Goal: Information Seeking & Learning: Learn about a topic

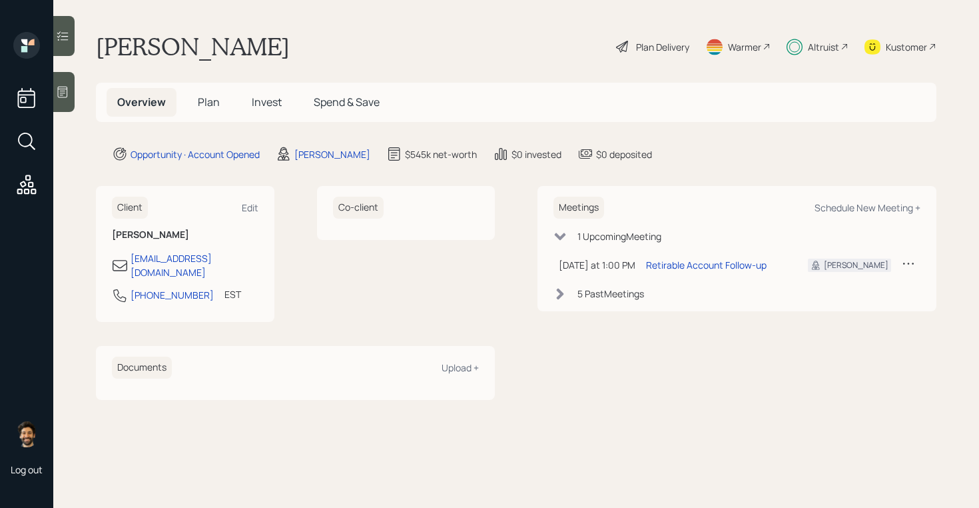
click at [560, 294] on icon at bounding box center [560, 293] width 7 height 11
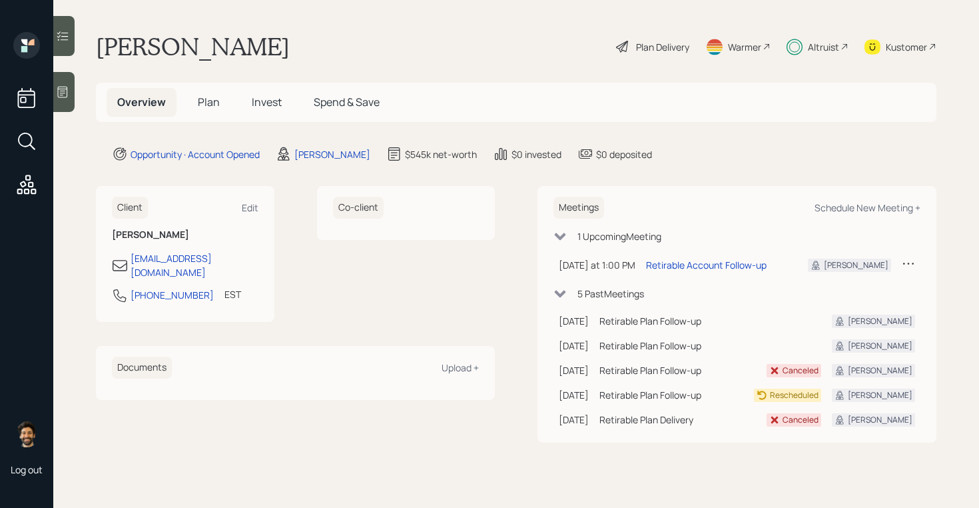
click at [561, 290] on icon at bounding box center [560, 293] width 13 height 13
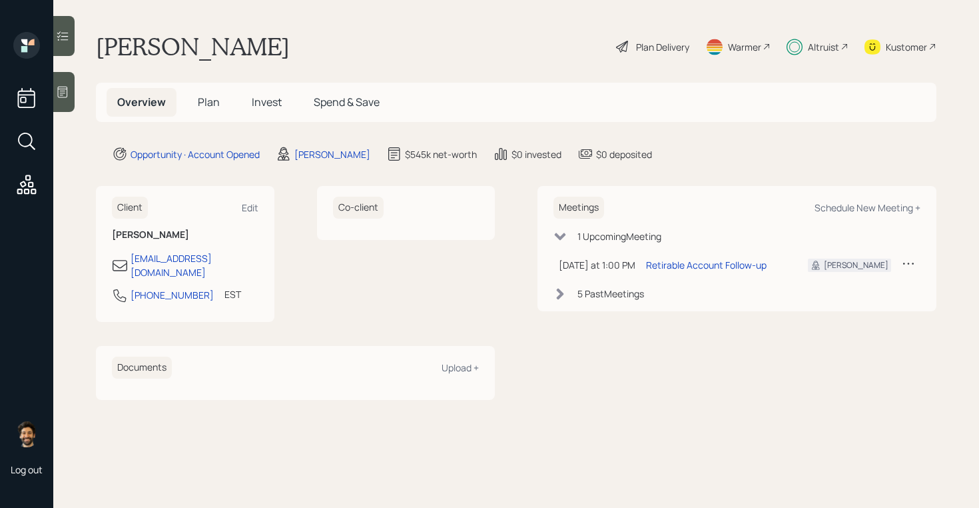
click at [209, 101] on span "Plan" at bounding box center [209, 102] width 22 height 15
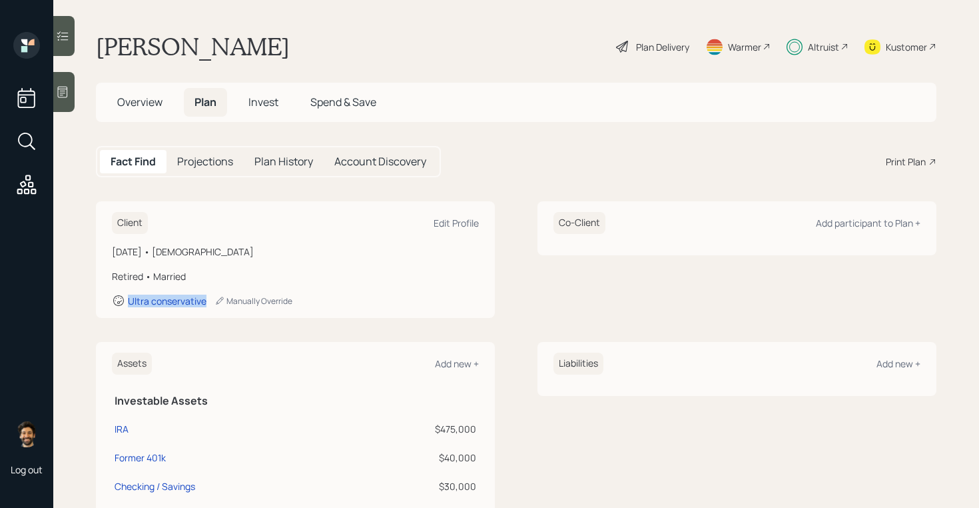
drag, startPoint x: 209, startPoint y: 304, endPoint x: 122, endPoint y: 303, distance: 87.3
click at [122, 303] on div "Ultra conservative Manually Override" at bounding box center [295, 300] width 367 height 13
click at [662, 50] on div "Plan Delivery" at bounding box center [662, 47] width 53 height 14
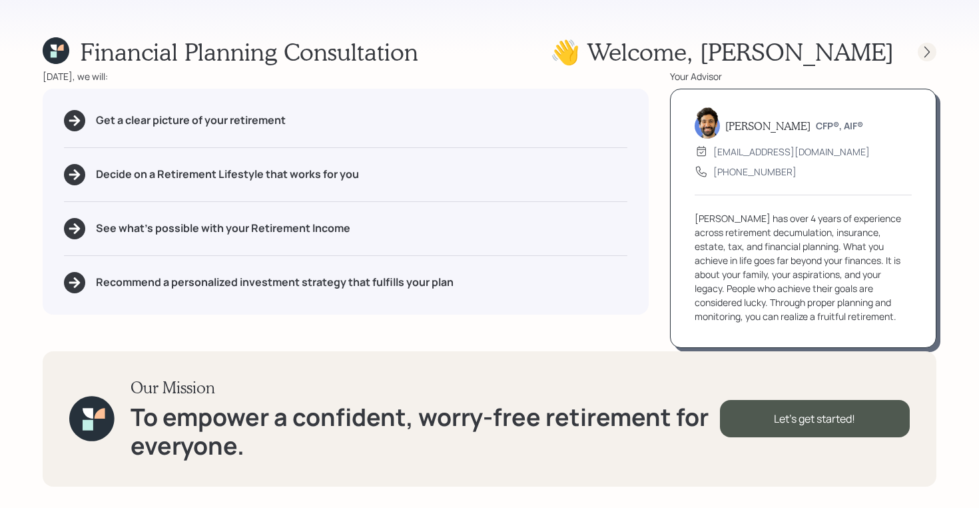
click at [922, 47] on icon at bounding box center [927, 51] width 13 height 13
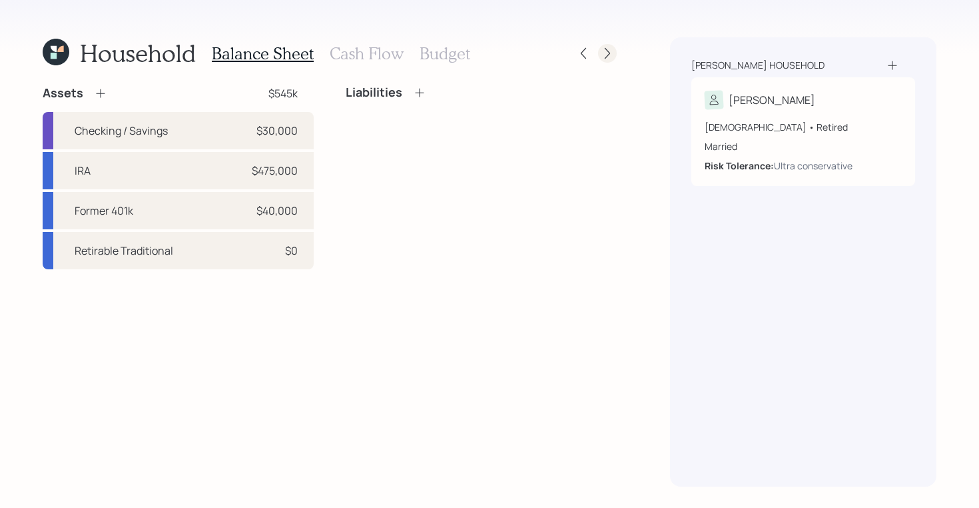
click at [610, 51] on icon at bounding box center [607, 53] width 13 height 13
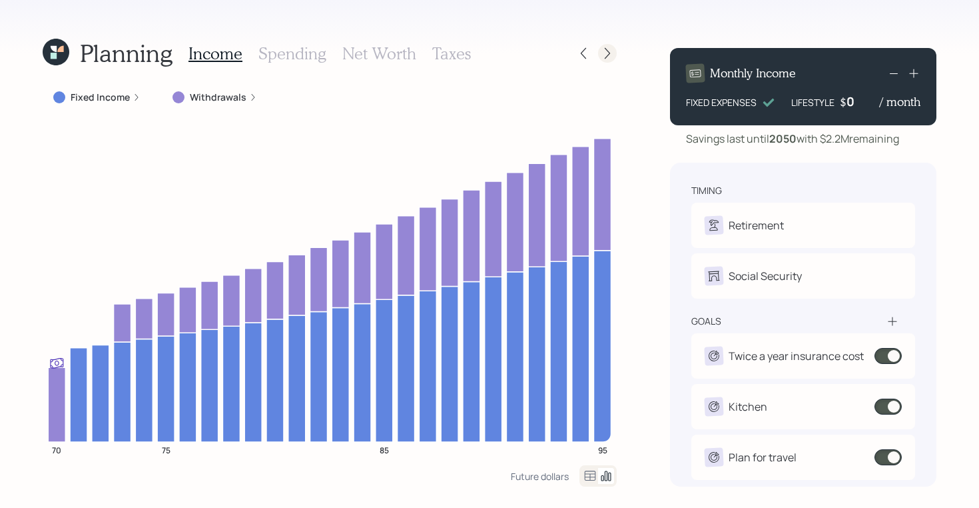
click at [608, 52] on icon at bounding box center [607, 53] width 13 height 13
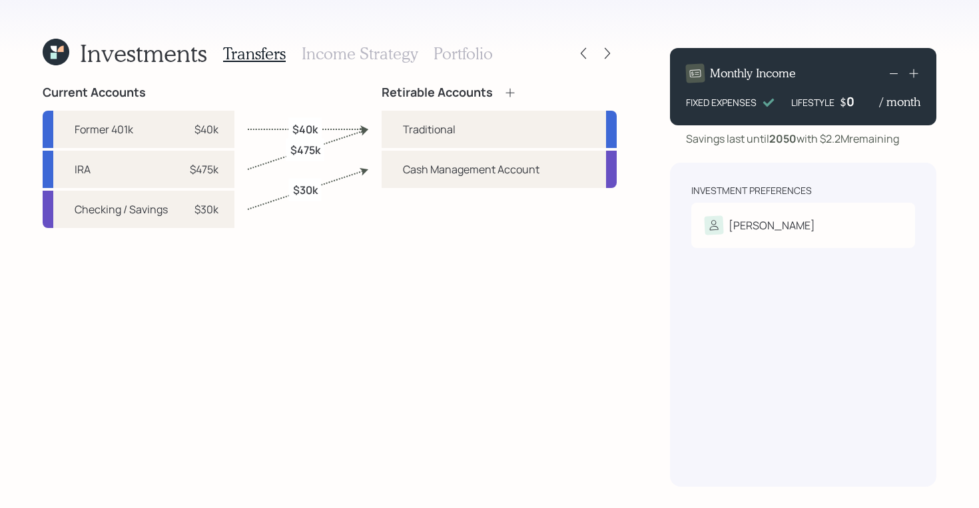
click at [448, 60] on h3 "Portfolio" at bounding box center [463, 53] width 59 height 19
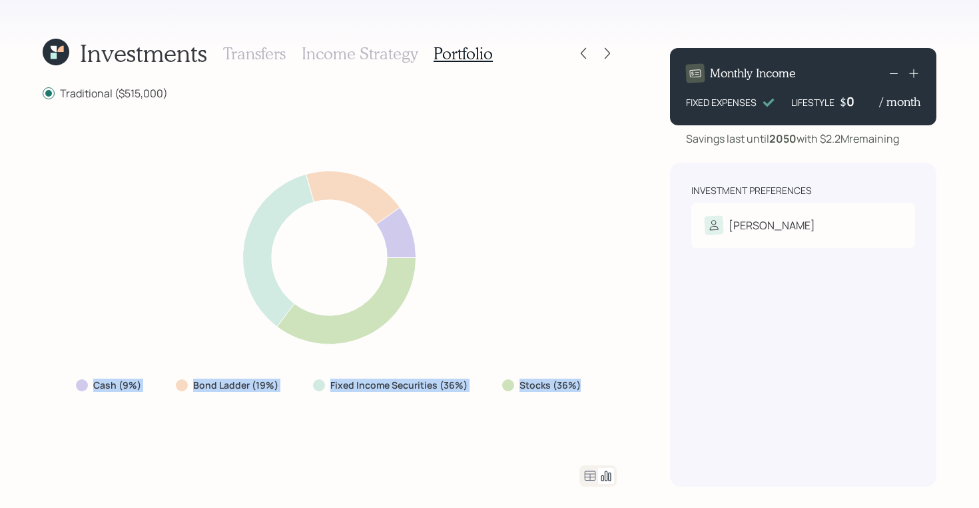
drag, startPoint x: 582, startPoint y: 382, endPoint x: 89, endPoint y: 385, distance: 493.1
click at [89, 385] on div "Cash (9%) Bond Ladder (19%) Fixed Income Securities (36%) Stocks (36%)" at bounding box center [329, 385] width 529 height 24
click at [587, 390] on div "Stocks (36%)" at bounding box center [543, 385] width 103 height 24
drag, startPoint x: 580, startPoint y: 388, endPoint x: 88, endPoint y: 381, distance: 492.5
click at [88, 381] on div "Cash (9%) Bond Ladder (19%) Fixed Income Securities (36%) Stocks (36%)" at bounding box center [329, 385] width 529 height 24
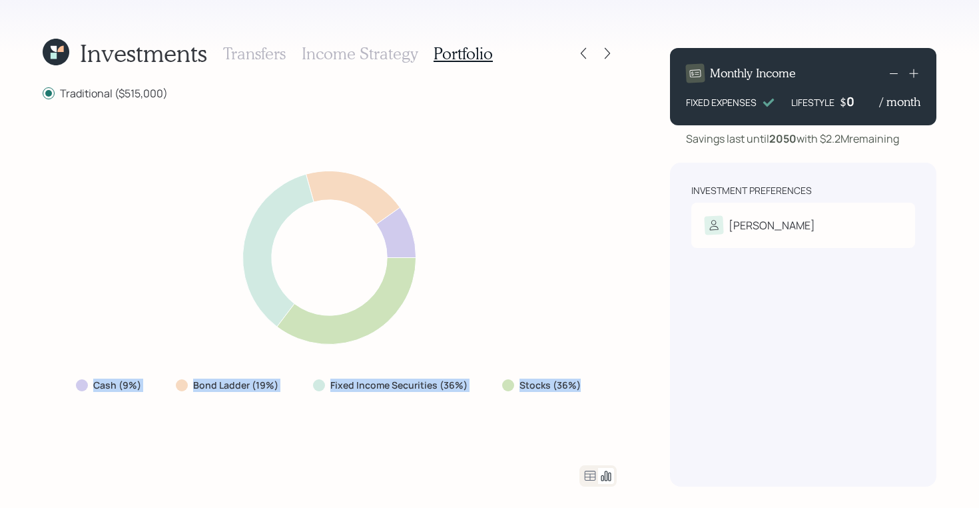
click at [82, 355] on div "Cash (9%) Bond Ladder (19%) Fixed Income Securities (36%) Stocks (36%)" at bounding box center [330, 283] width 574 height 332
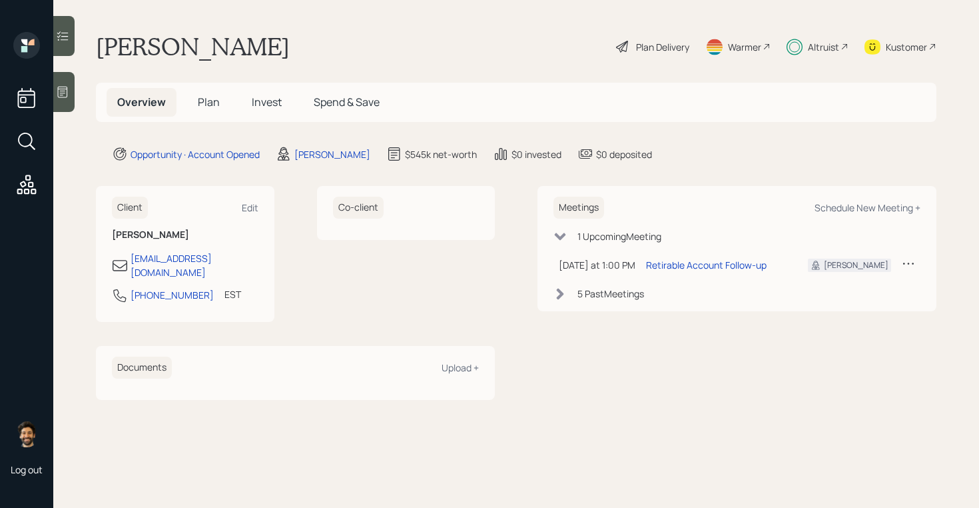
click at [209, 106] on span "Plan" at bounding box center [209, 102] width 22 height 15
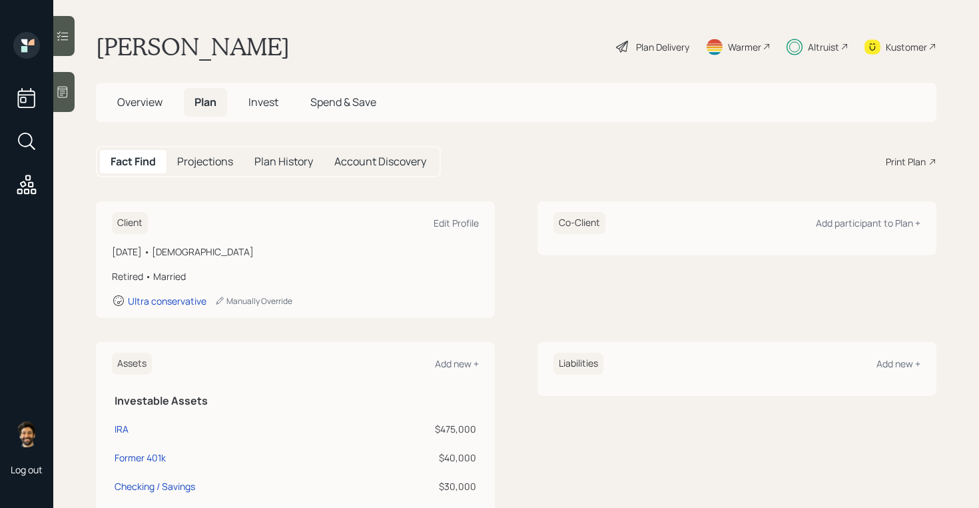
click at [271, 103] on span "Invest" at bounding box center [264, 102] width 30 height 15
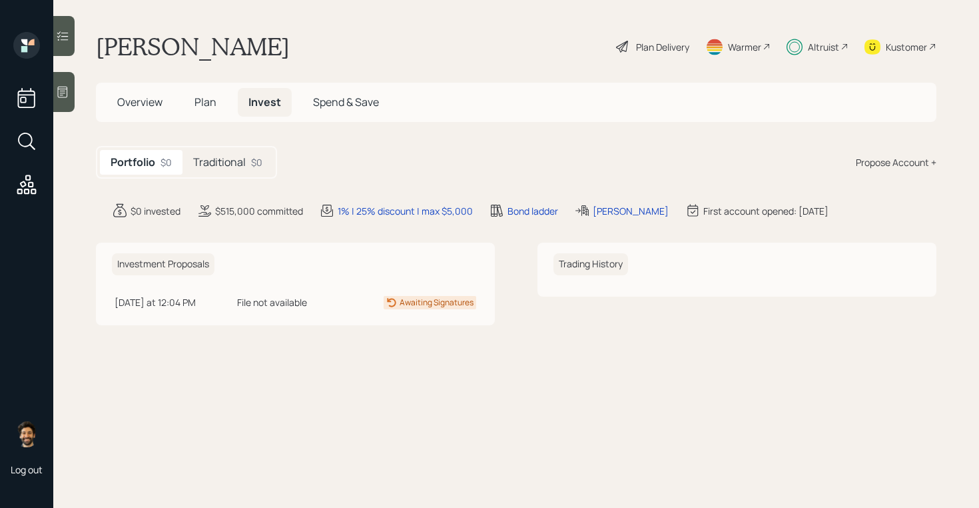
click at [156, 98] on span "Overview" at bounding box center [139, 102] width 45 height 15
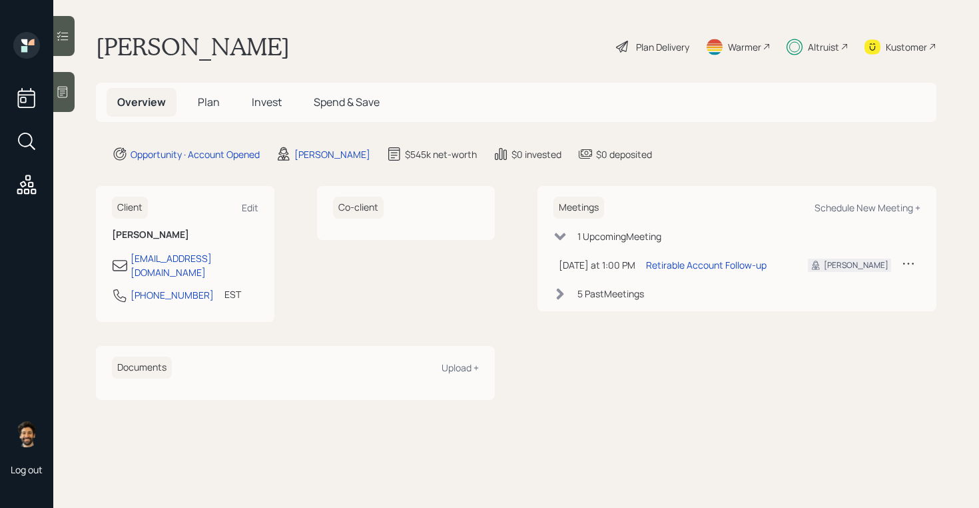
click at [217, 107] on span "Plan" at bounding box center [209, 102] width 22 height 15
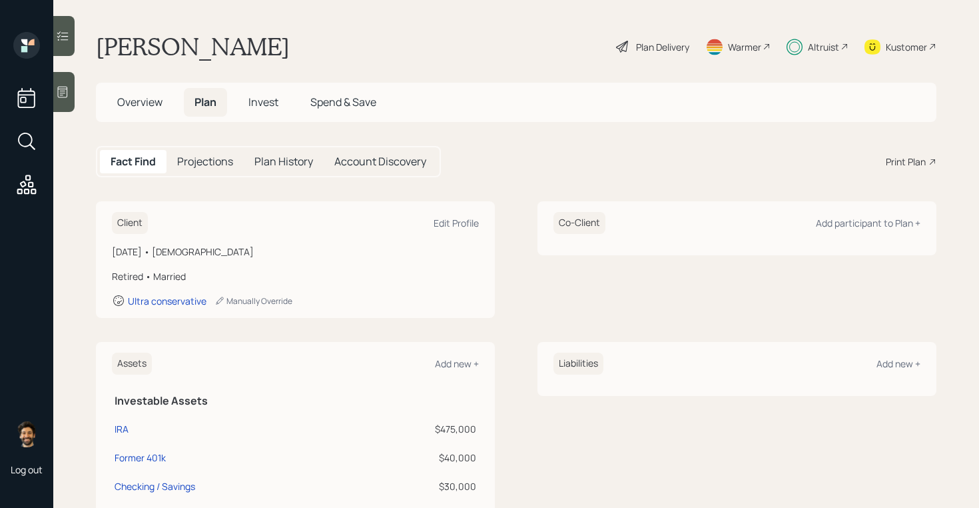
click at [666, 46] on div "Plan Delivery" at bounding box center [662, 47] width 53 height 14
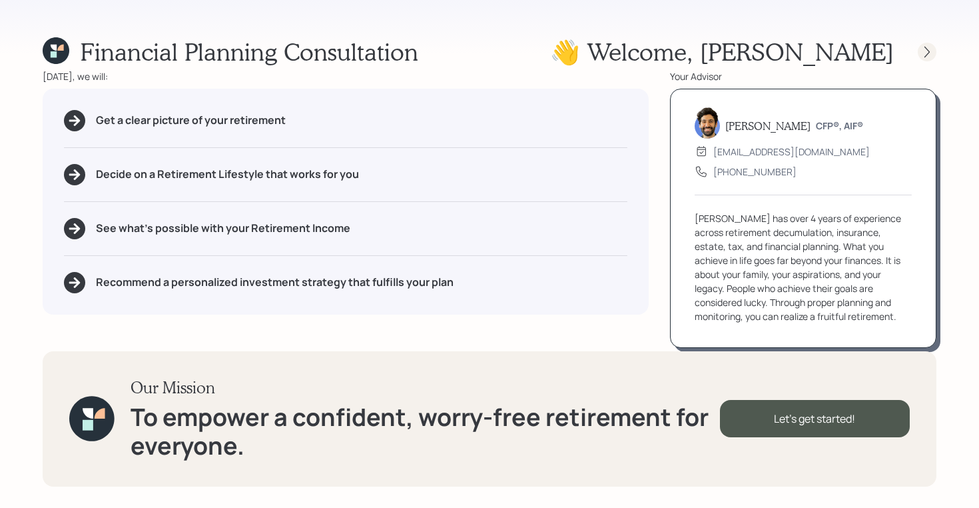
click at [925, 49] on icon at bounding box center [927, 51] width 13 height 13
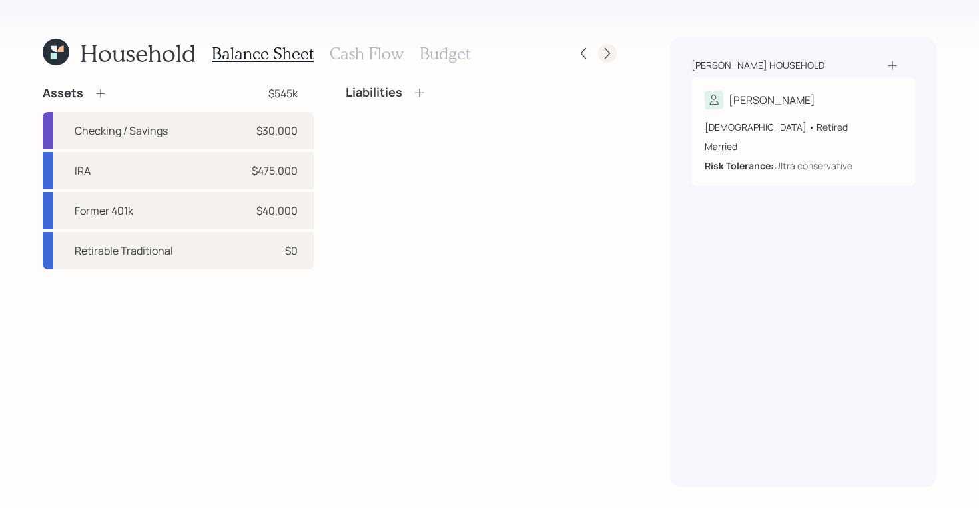
click at [608, 50] on icon at bounding box center [607, 53] width 13 height 13
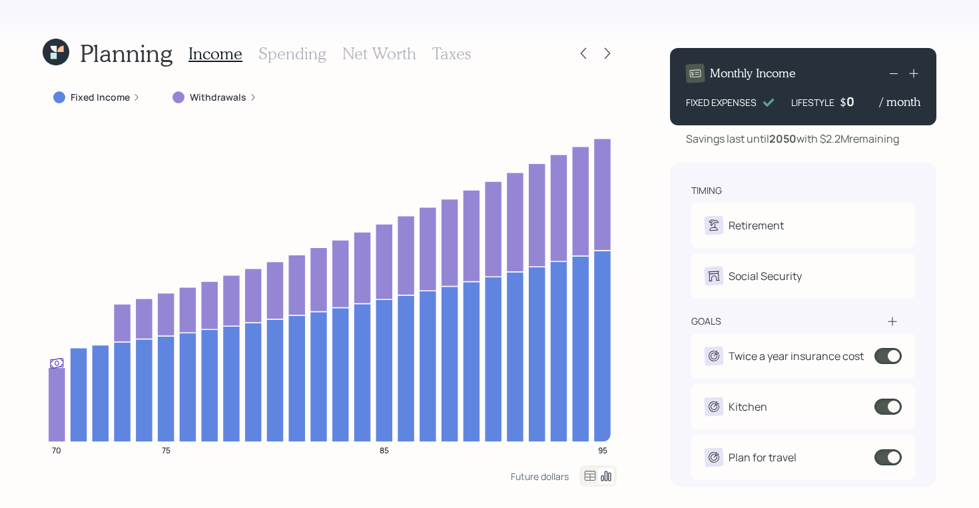
click at [50, 47] on icon at bounding box center [56, 52] width 27 height 27
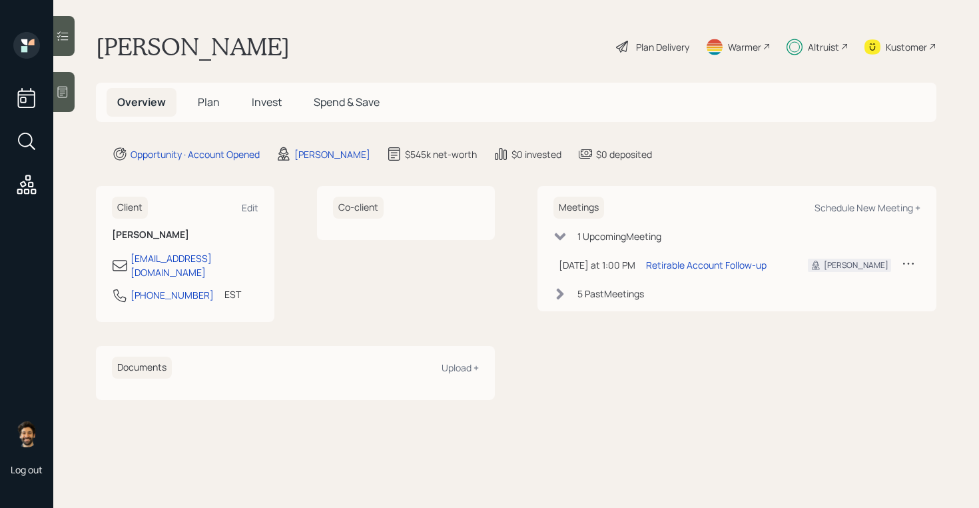
click at [205, 105] on span "Plan" at bounding box center [209, 102] width 22 height 15
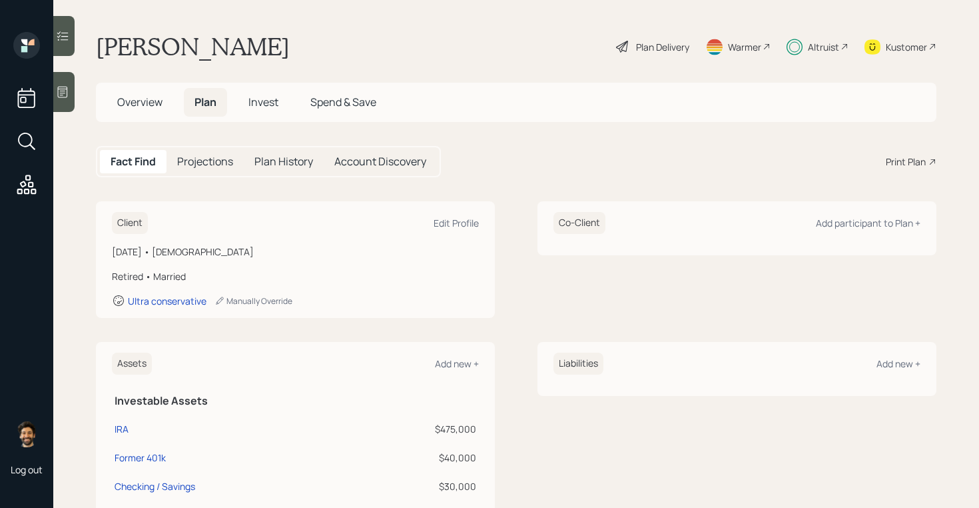
click at [257, 110] on h5 "Invest" at bounding box center [263, 102] width 51 height 29
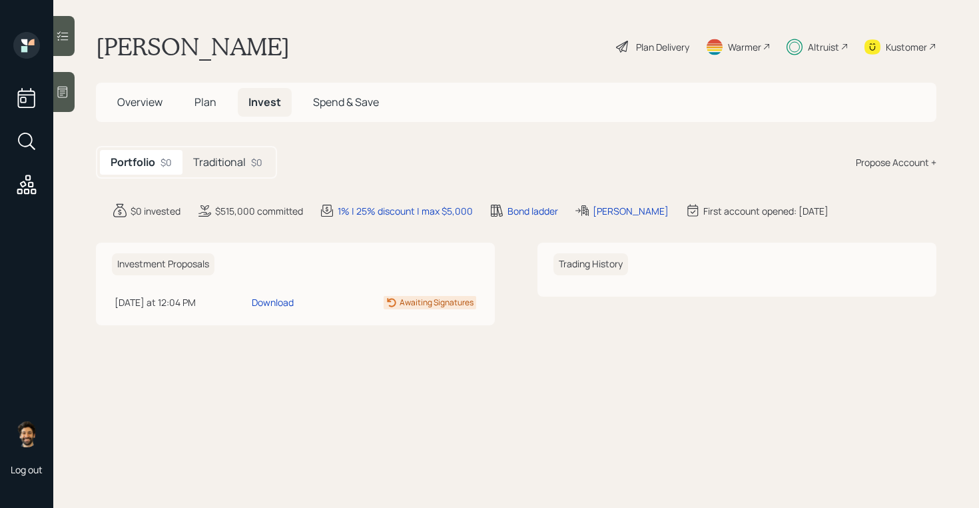
click at [219, 107] on h5 "Plan" at bounding box center [205, 102] width 43 height 29
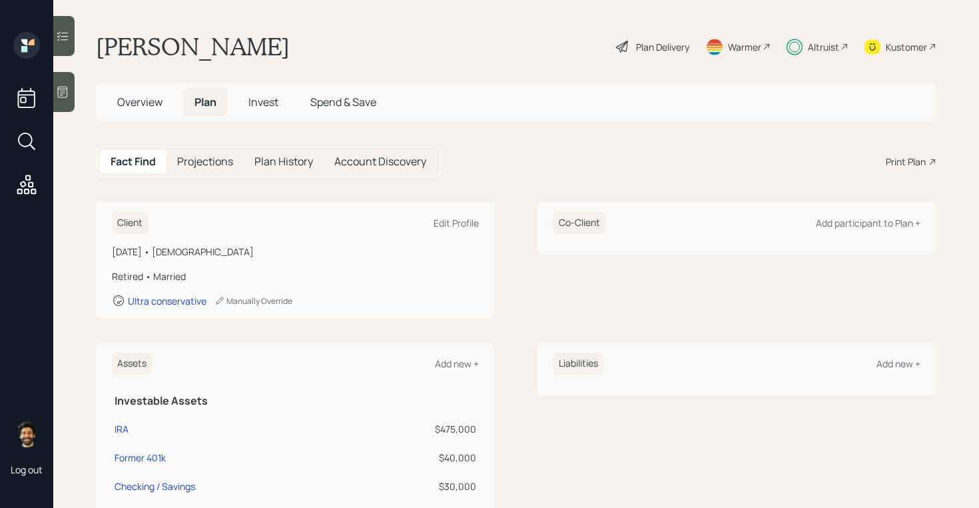
click at [271, 98] on span "Invest" at bounding box center [264, 102] width 30 height 15
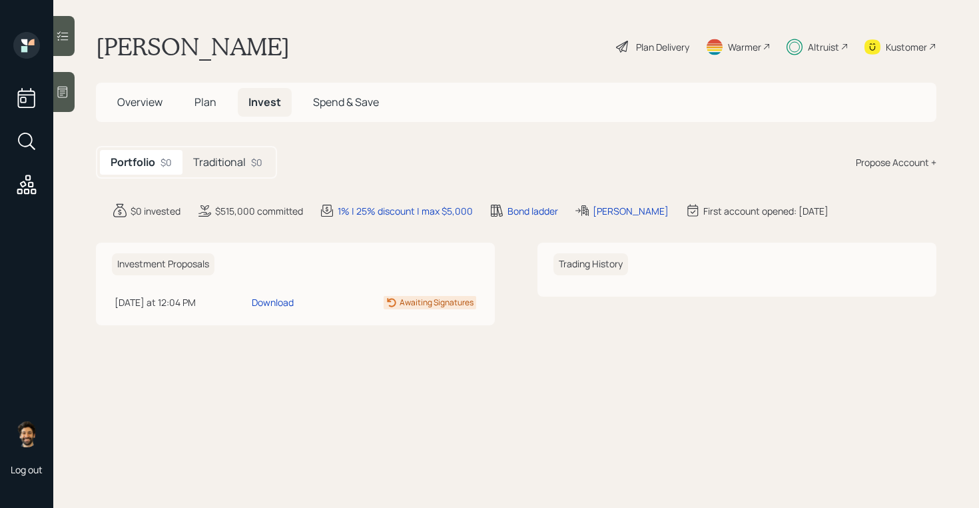
click at [251, 156] on div "$0" at bounding box center [256, 162] width 11 height 14
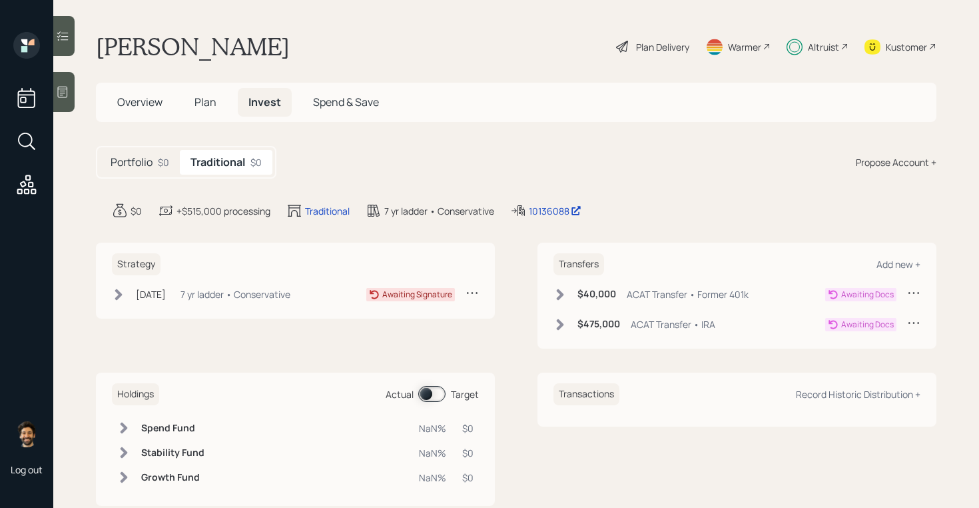
click at [210, 100] on span "Plan" at bounding box center [206, 102] width 22 height 15
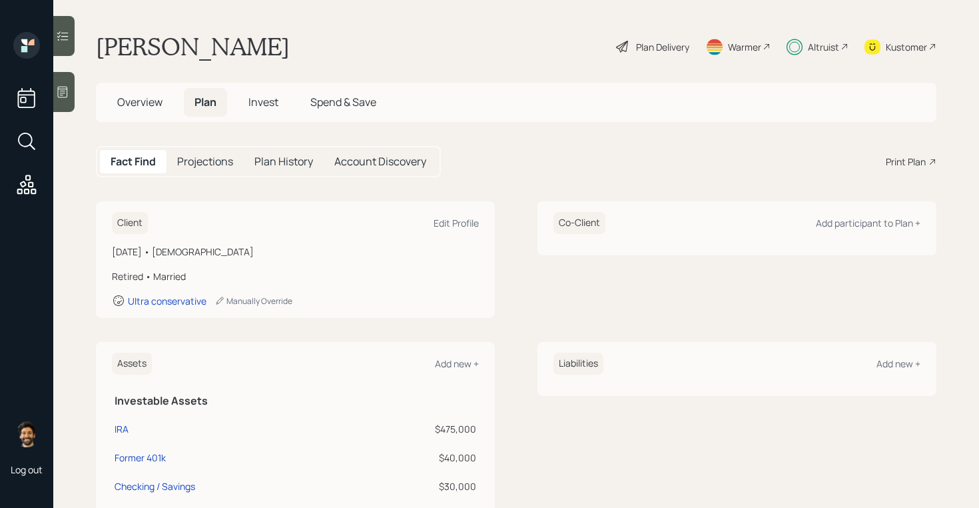
click at [146, 106] on span "Overview" at bounding box center [139, 102] width 45 height 15
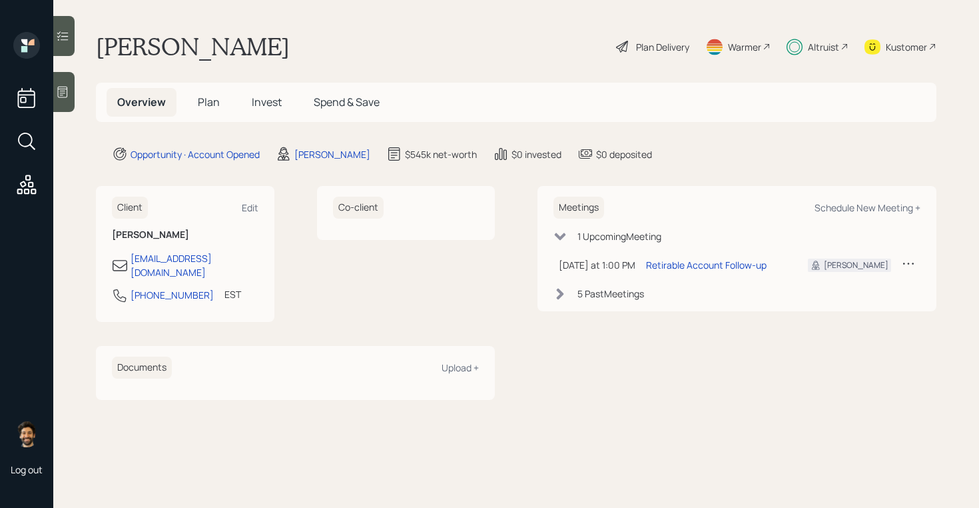
click at [203, 104] on span "Plan" at bounding box center [209, 102] width 22 height 15
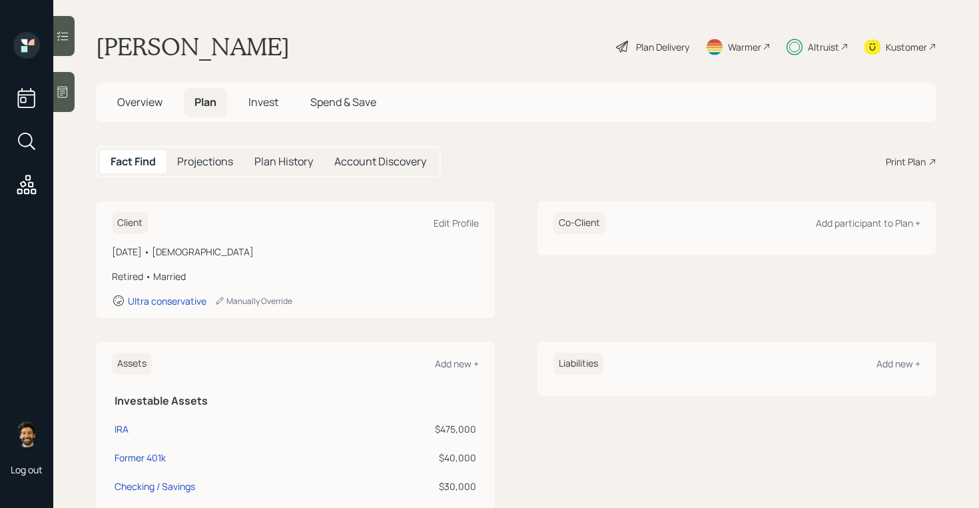
click at [664, 47] on div "Plan Delivery" at bounding box center [662, 47] width 53 height 14
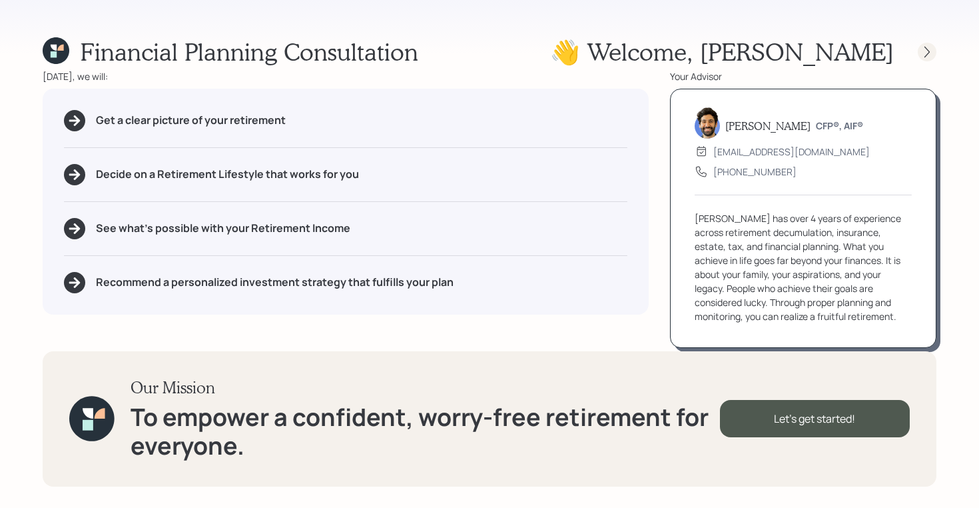
click at [930, 53] on icon at bounding box center [927, 51] width 13 height 13
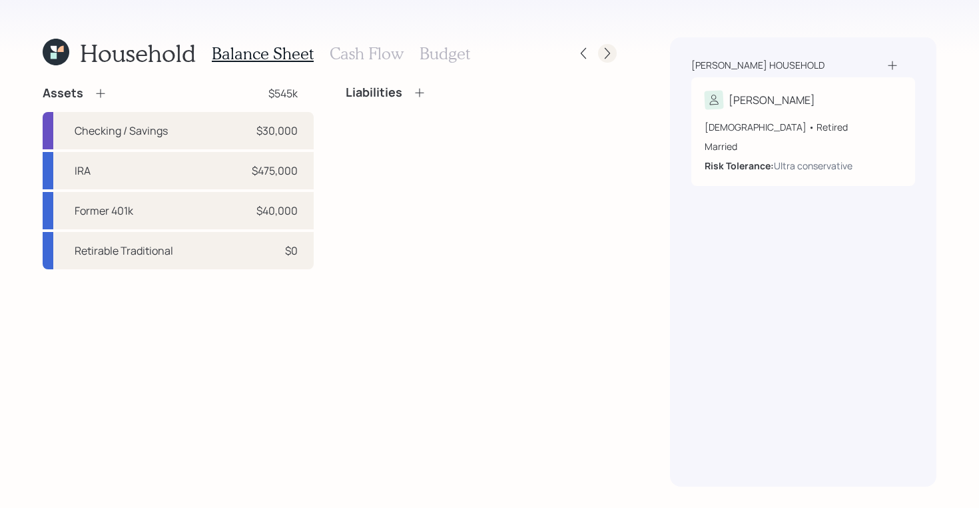
click at [616, 54] on div at bounding box center [607, 53] width 19 height 19
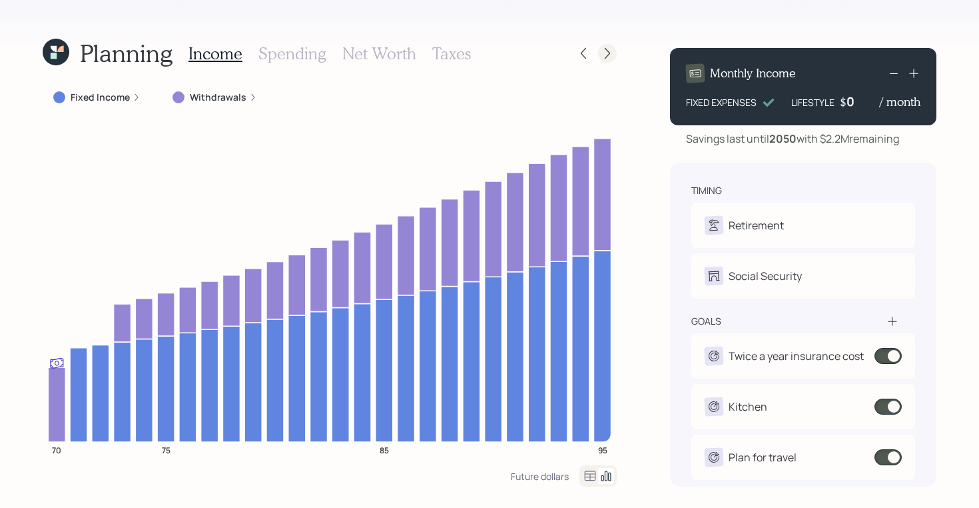
click at [612, 52] on icon at bounding box center [607, 53] width 13 height 13
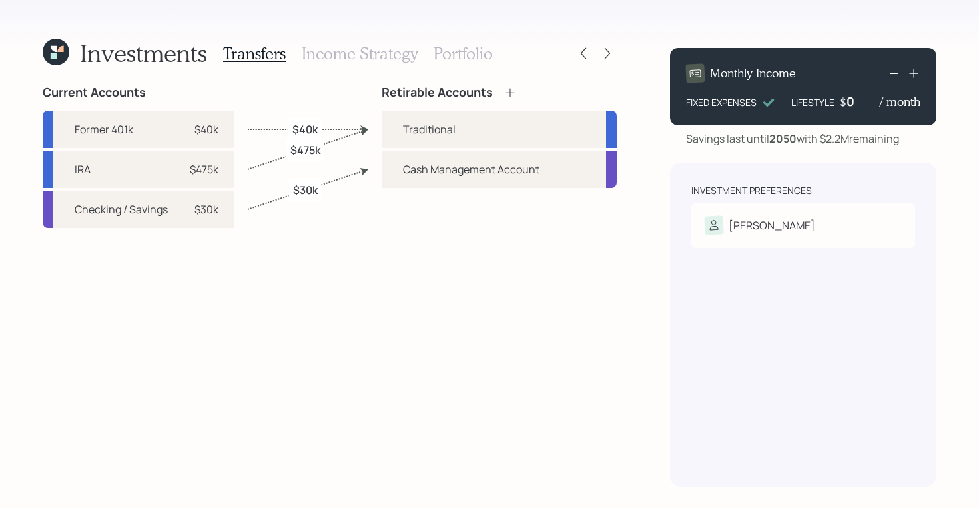
click at [436, 53] on h3 "Portfolio" at bounding box center [463, 53] width 59 height 19
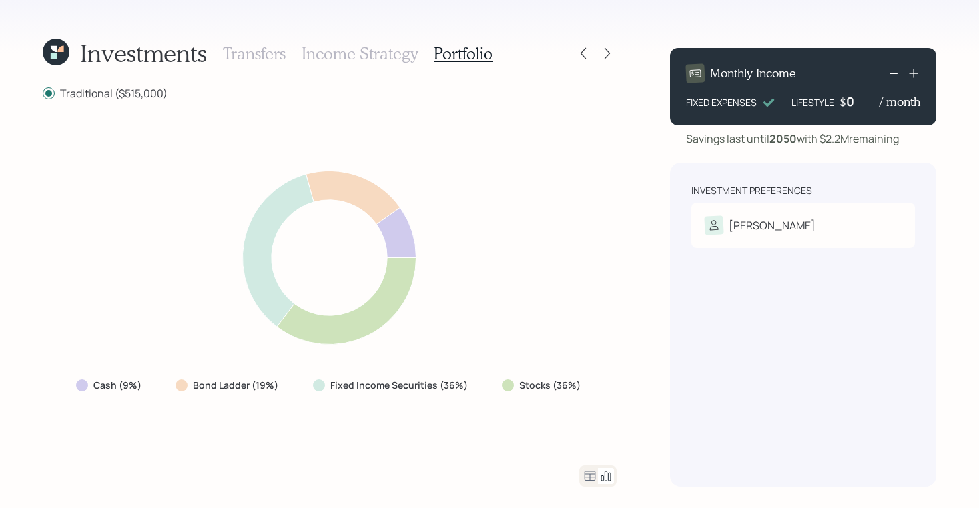
click at [374, 61] on h3 "Income Strategy" at bounding box center [360, 53] width 116 height 19
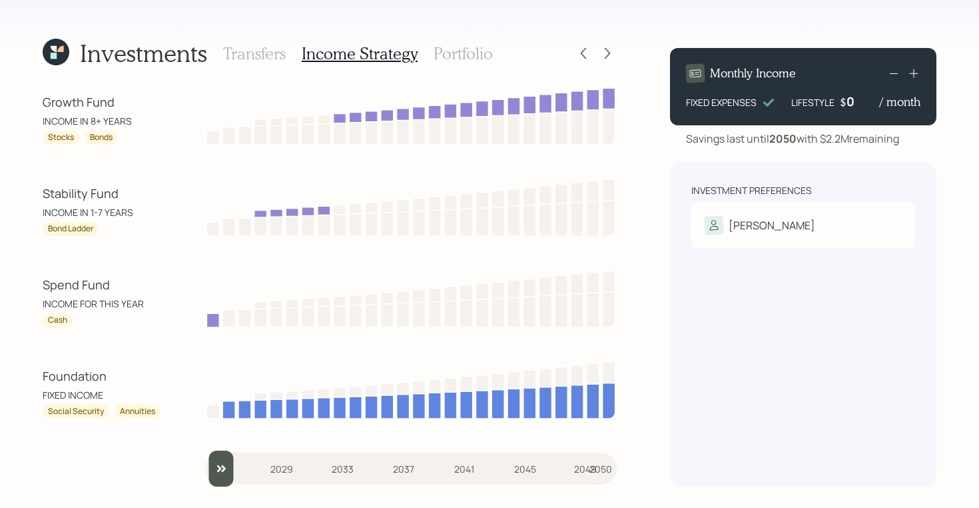
click at [458, 47] on h3 "Portfolio" at bounding box center [463, 53] width 59 height 19
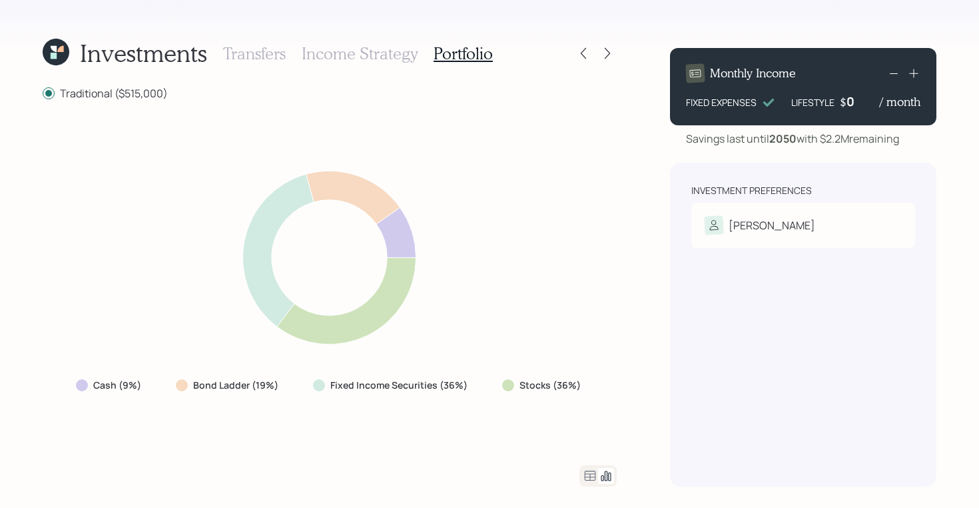
click at [51, 47] on icon at bounding box center [54, 49] width 6 height 6
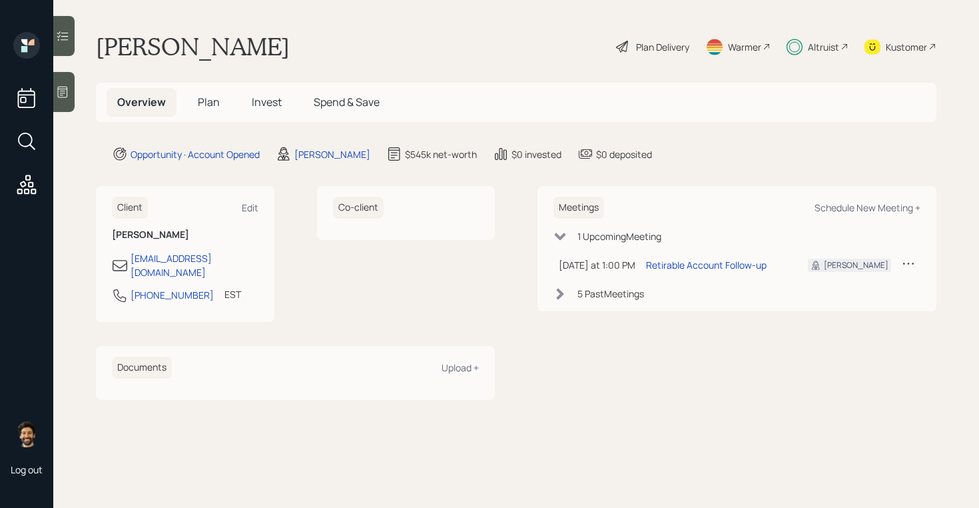
click at [213, 105] on span "Plan" at bounding box center [209, 102] width 22 height 15
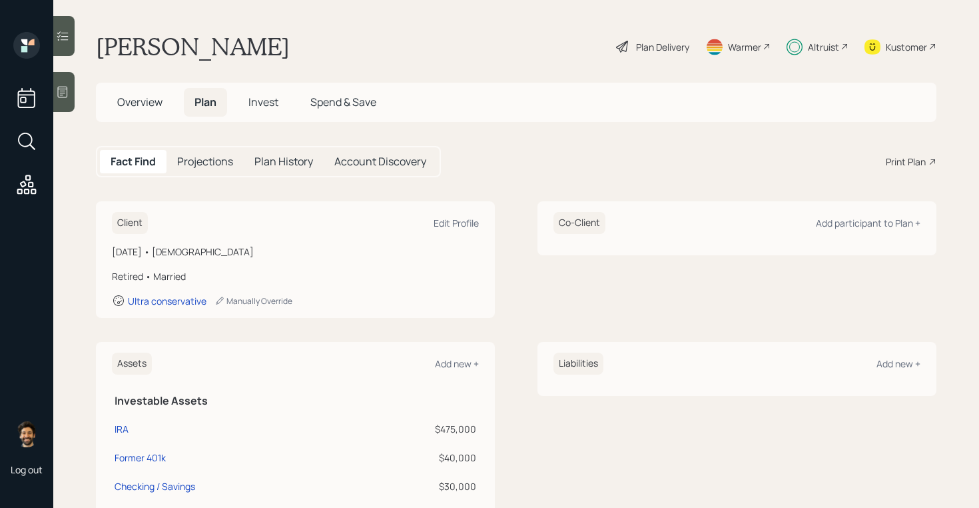
click at [645, 45] on div "Plan Delivery" at bounding box center [662, 47] width 53 height 14
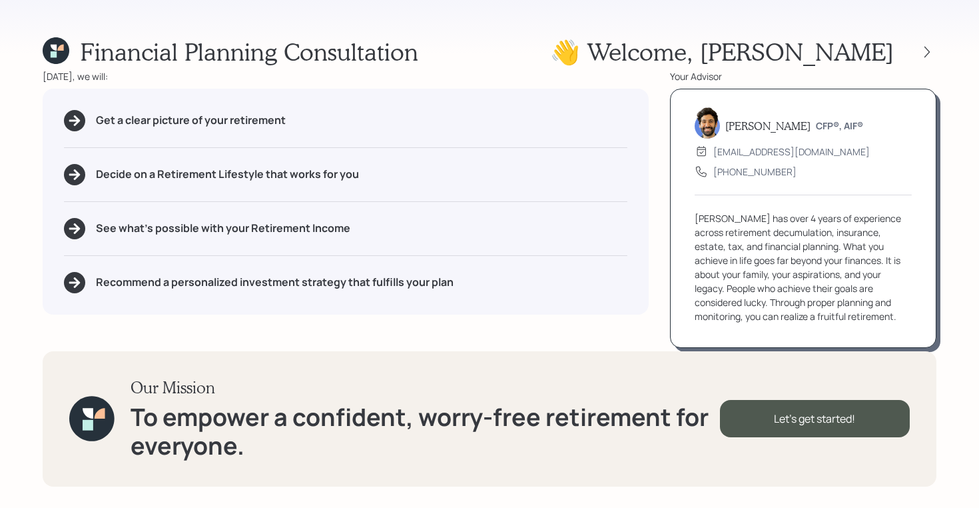
click at [43, 52] on icon at bounding box center [56, 50] width 27 height 27
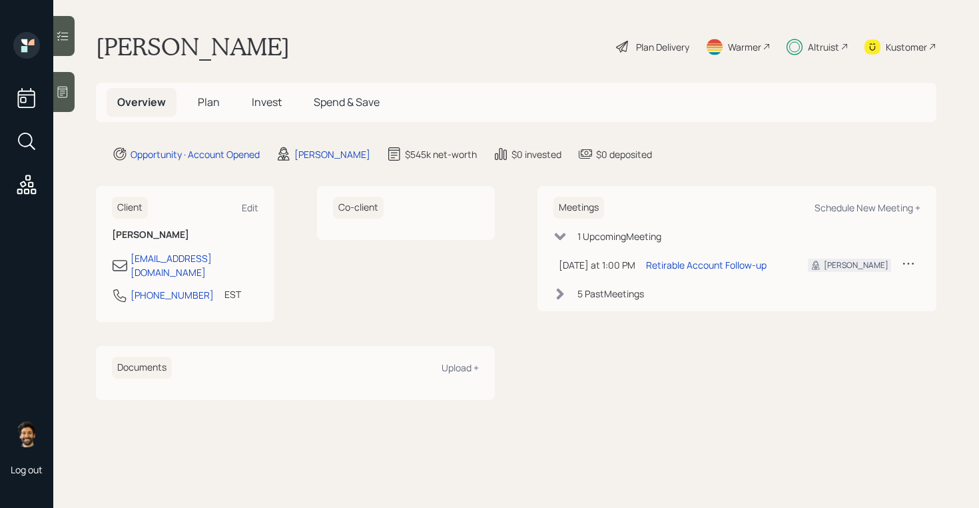
click at [209, 103] on span "Plan" at bounding box center [209, 102] width 22 height 15
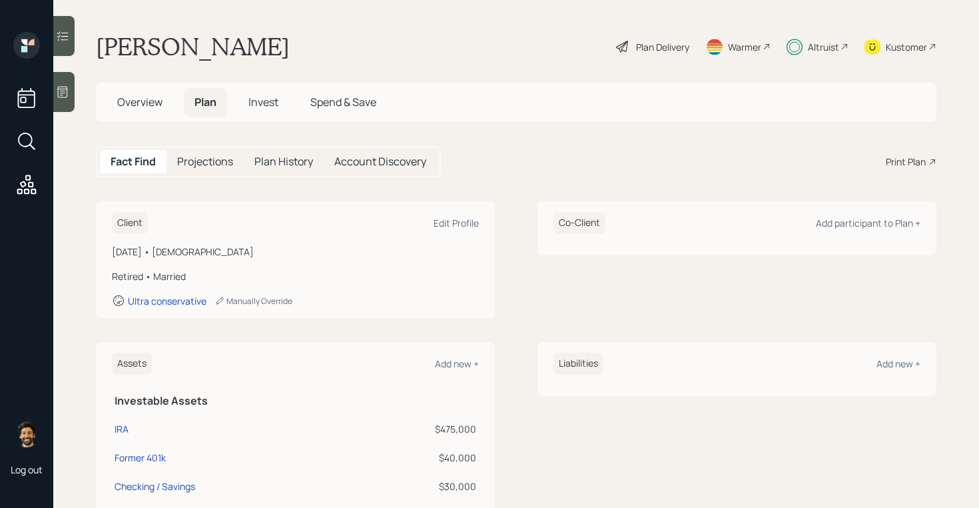
click at [912, 159] on div "Print Plan" at bounding box center [906, 162] width 40 height 14
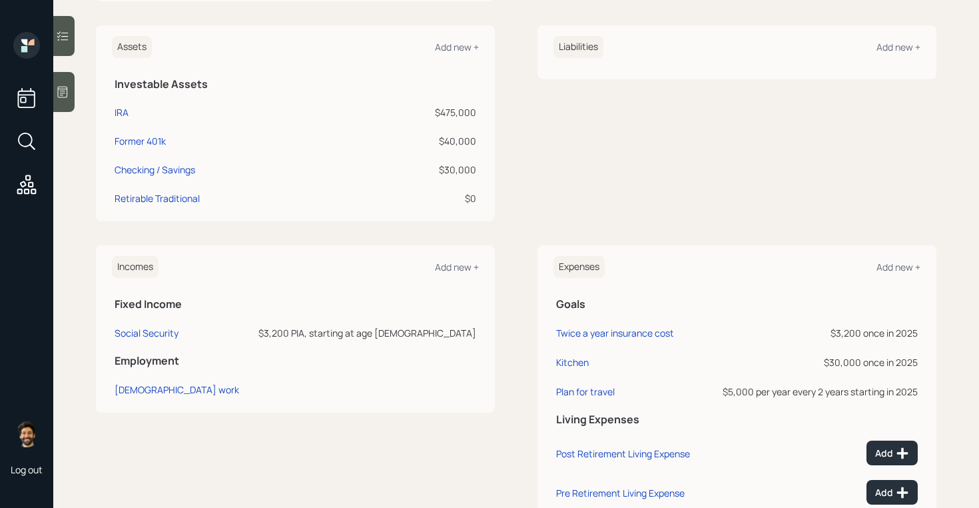
scroll to position [314, 0]
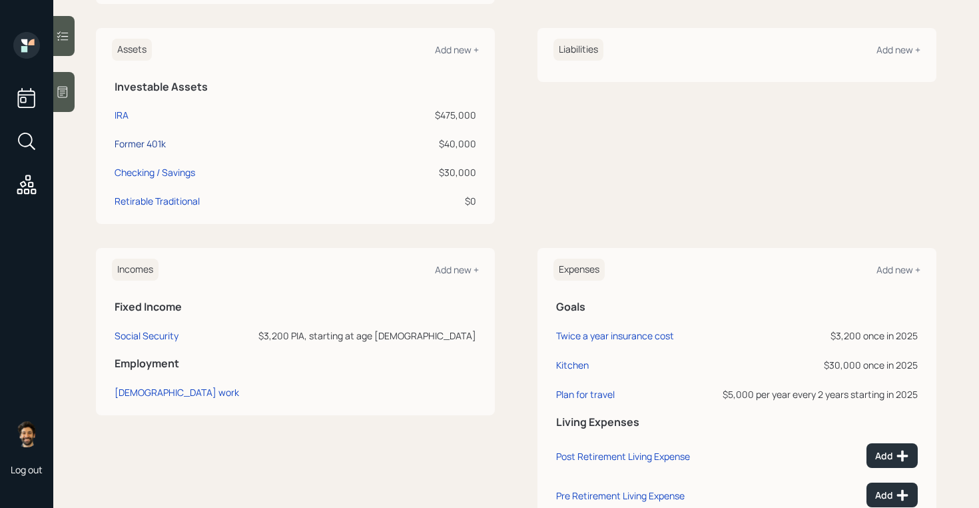
click at [137, 145] on div "Former 401k" at bounding box center [140, 144] width 51 height 14
select select "company_sponsored"
select select "balanced"
click at [64, 90] on icon at bounding box center [62, 91] width 13 height 13
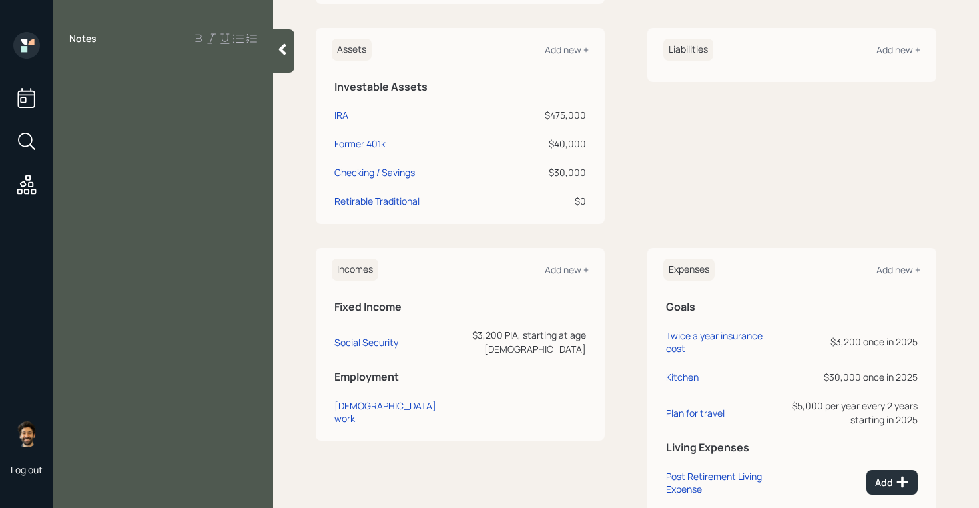
click at [281, 59] on div at bounding box center [283, 50] width 21 height 43
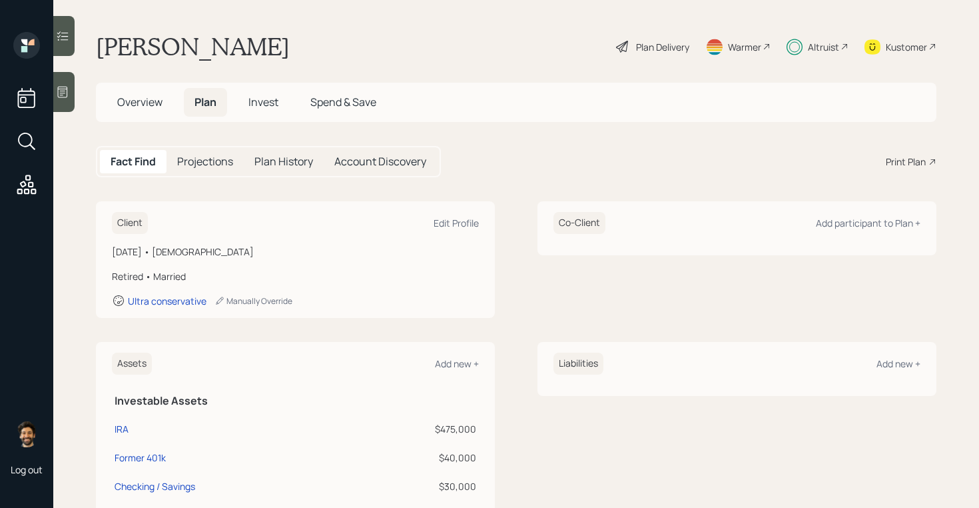
click at [165, 97] on h5 "Overview" at bounding box center [140, 102] width 67 height 29
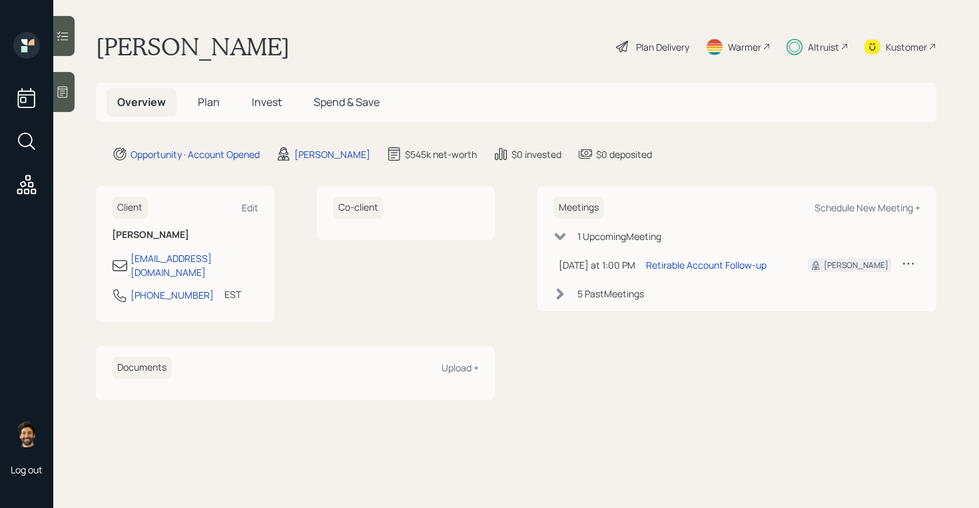
click at [575, 296] on div "5 Past Meeting s" at bounding box center [737, 294] width 367 height 14
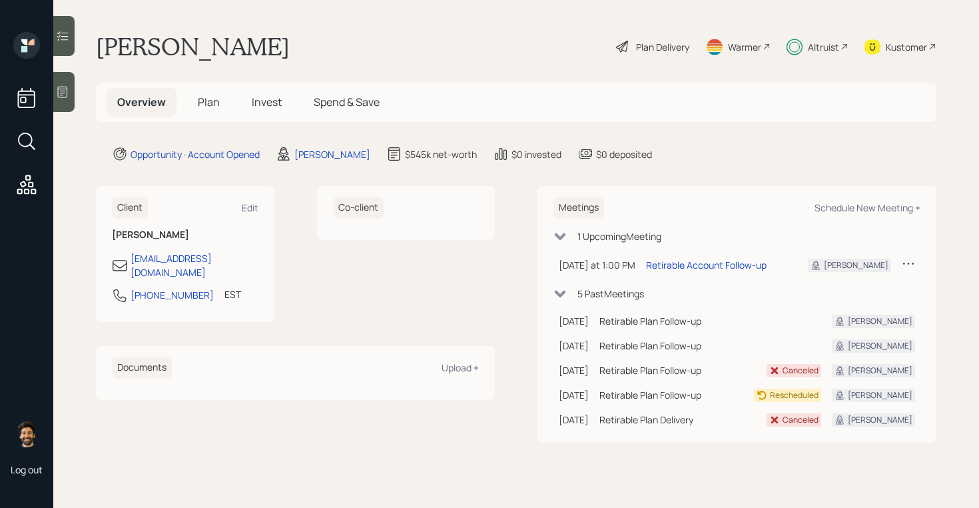
click at [272, 107] on span "Invest" at bounding box center [267, 102] width 30 height 15
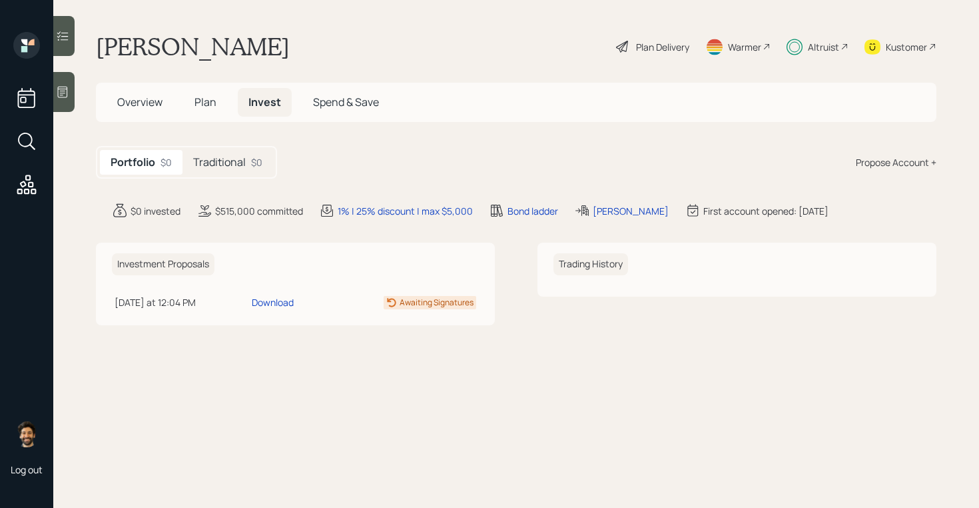
click at [245, 165] on h5 "Traditional" at bounding box center [219, 162] width 53 height 13
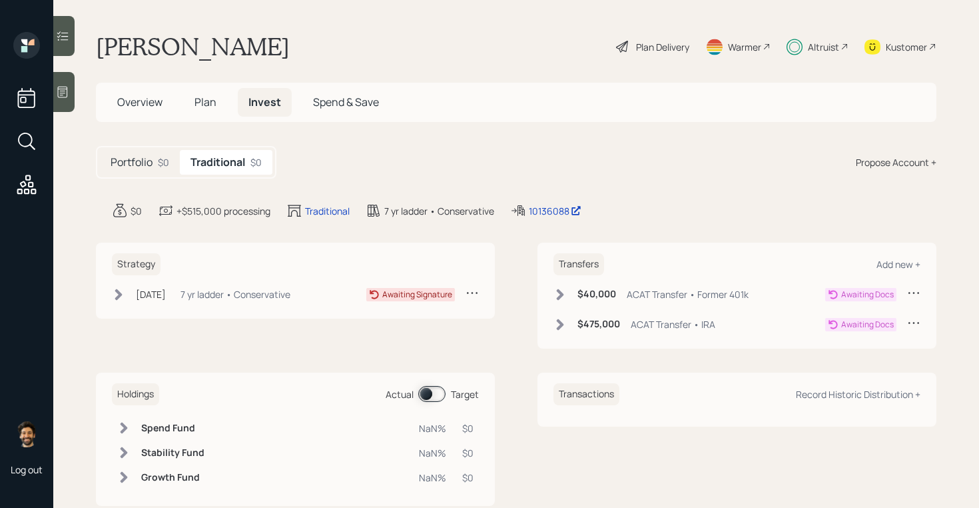
click at [564, 293] on icon at bounding box center [560, 294] width 13 height 13
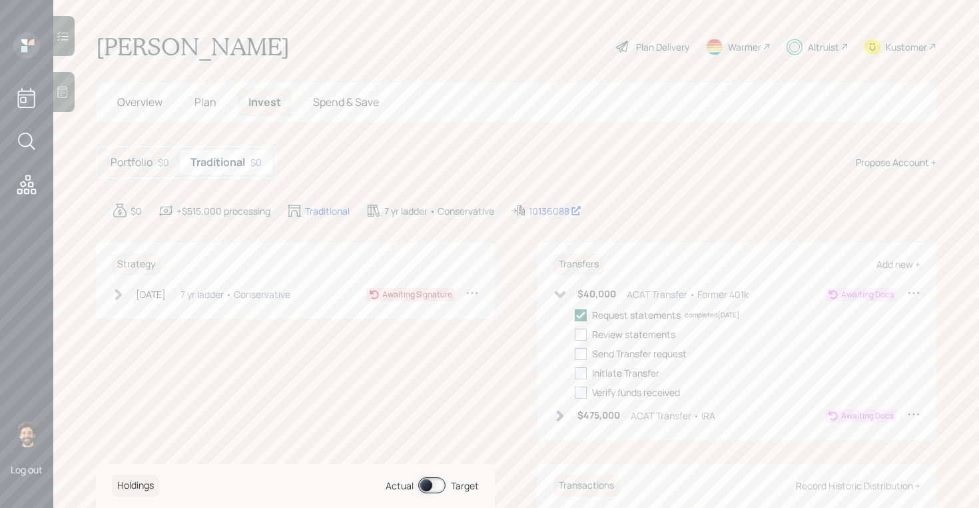
click at [212, 102] on span "Plan" at bounding box center [206, 102] width 22 height 15
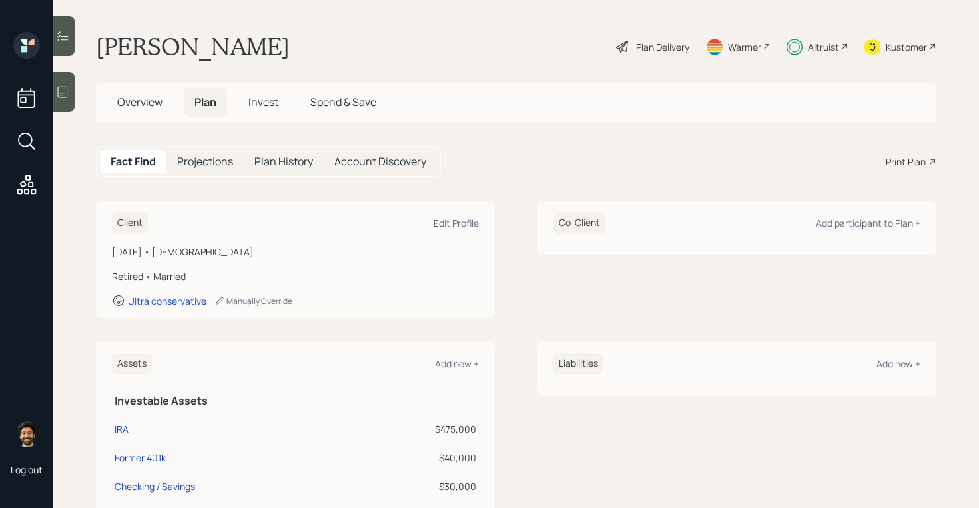
click at [257, 94] on h5 "Invest" at bounding box center [263, 102] width 51 height 29
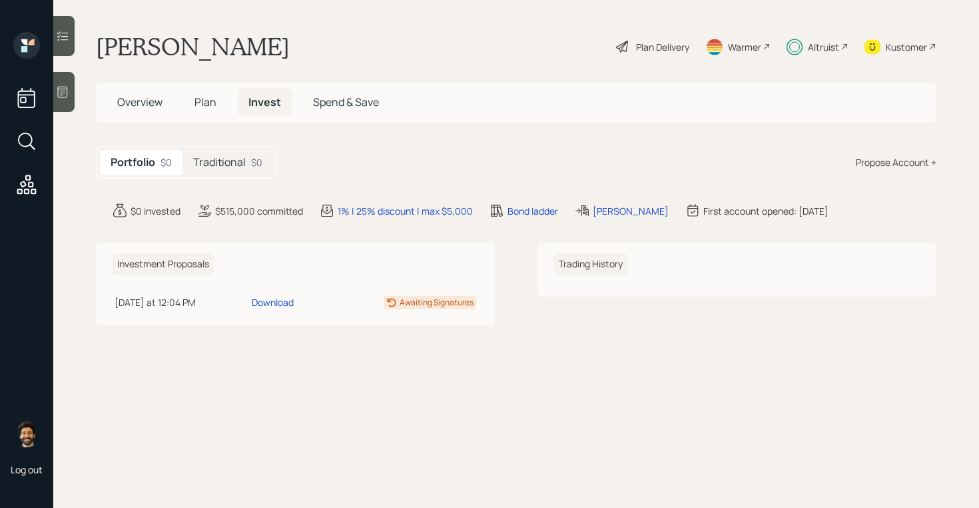
click at [195, 98] on span "Plan" at bounding box center [206, 102] width 22 height 15
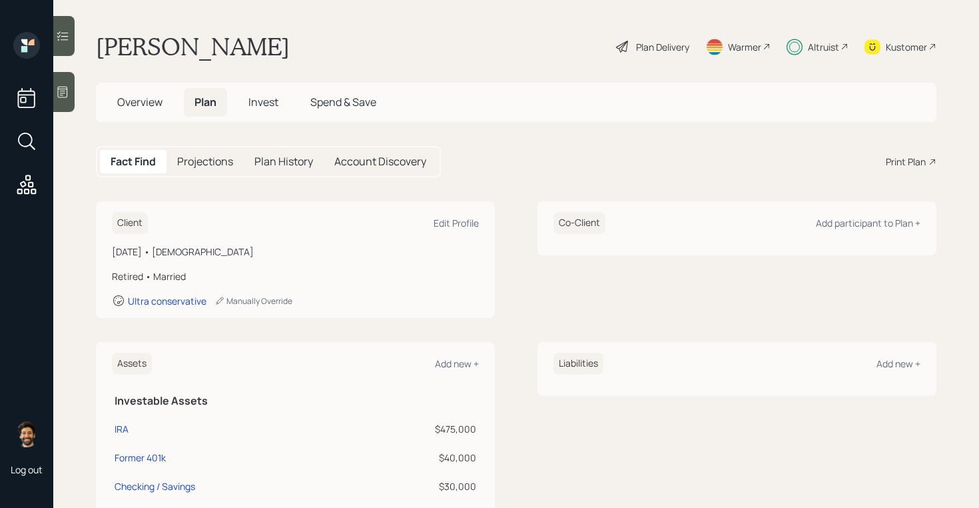
click at [149, 105] on span "Overview" at bounding box center [139, 102] width 45 height 15
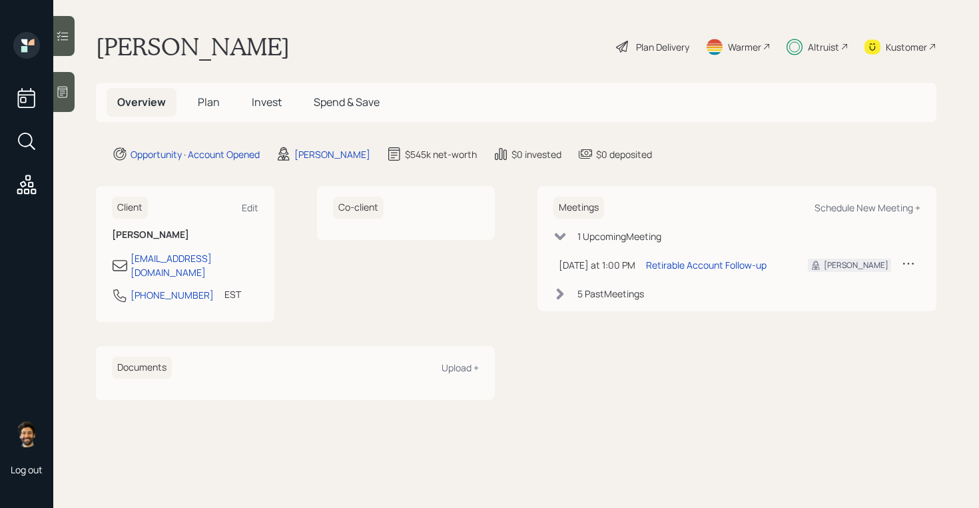
click at [213, 103] on span "Plan" at bounding box center [209, 102] width 22 height 15
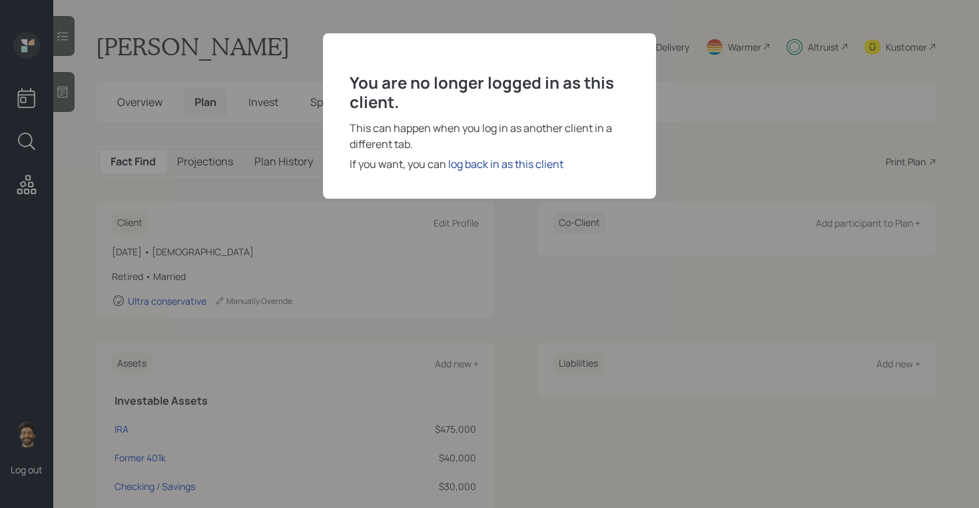
click at [500, 162] on div "log back in as this client" at bounding box center [505, 164] width 115 height 16
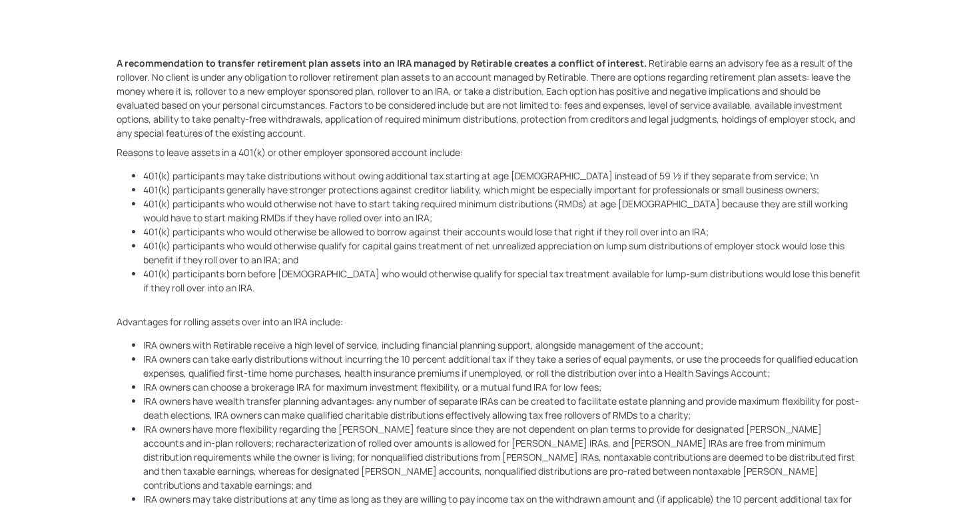
scroll to position [13201, 0]
